Goal: Ask a question: Seek information or help from site administrators or community

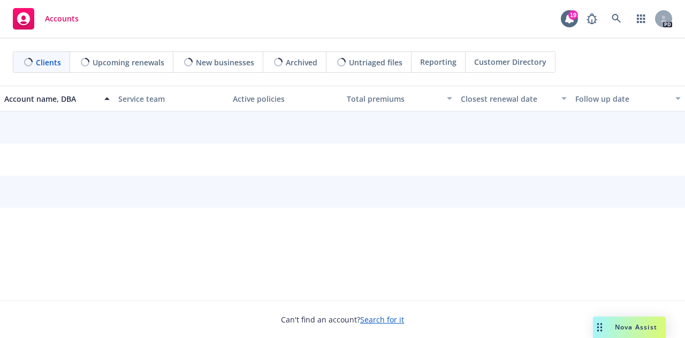
click at [628, 328] on span "Nova Assist" at bounding box center [636, 326] width 42 height 9
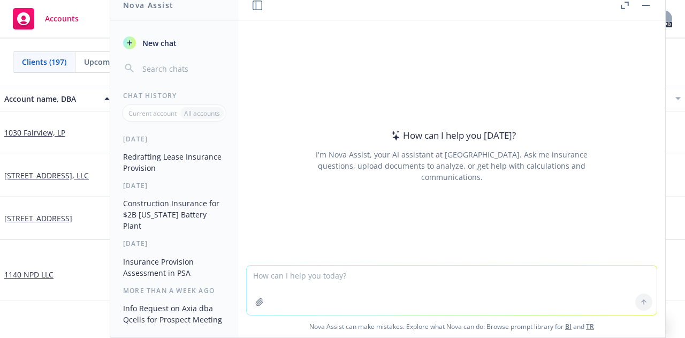
click at [294, 269] on textarea at bounding box center [452, 290] width 410 height 49
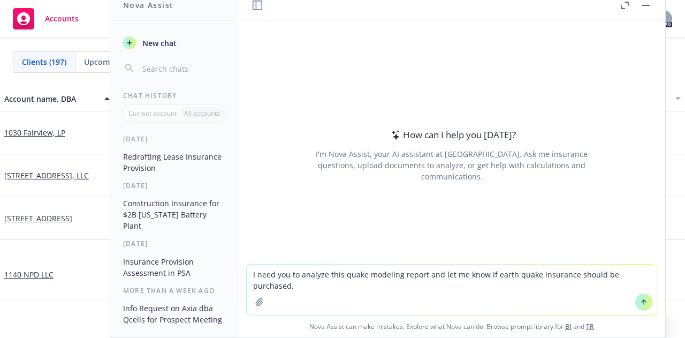
type textarea "I need you to analyze this quake modeling report and let me know if earth quake…"
click at [255, 301] on icon "button" at bounding box center [259, 302] width 9 height 9
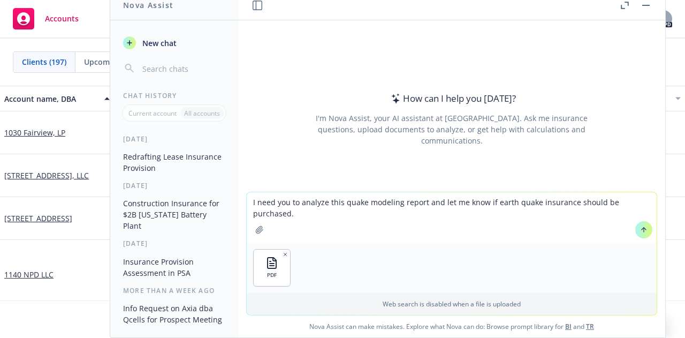
click at [641, 231] on icon at bounding box center [643, 229] width 7 height 7
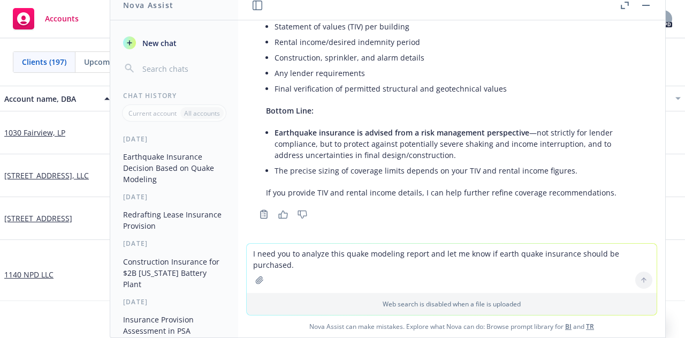
scroll to position [571, 0]
